Goal: Task Accomplishment & Management: Manage account settings

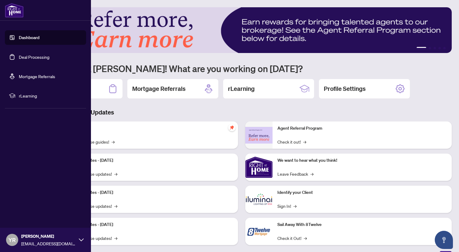
click at [24, 59] on link "Deal Processing" at bounding box center [34, 56] width 31 height 5
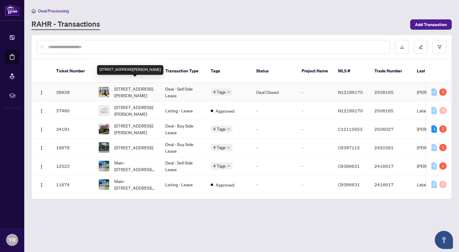
click at [131, 88] on span "[STREET_ADDRESS][PERSON_NAME]" at bounding box center [134, 91] width 41 height 13
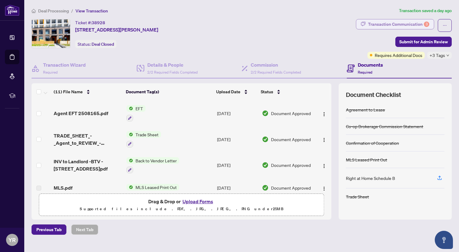
click at [392, 23] on div "Transaction Communication 3" at bounding box center [398, 24] width 61 height 10
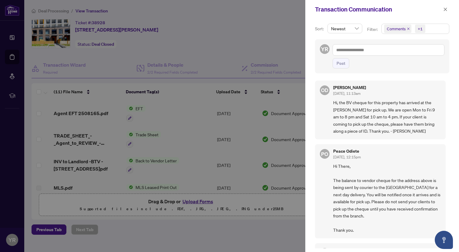
click at [241, 15] on div at bounding box center [229, 126] width 459 height 252
